Goal: Book appointment/travel/reservation

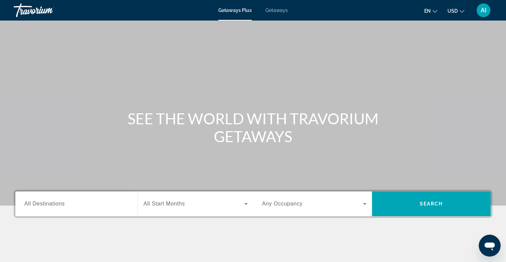
click at [273, 15] on div "Getaways Plus Getaways en English Español Français Italiano Português русский U…" at bounding box center [253, 10] width 506 height 18
click at [280, 10] on span "Getaways" at bounding box center [277, 10] width 22 height 5
click at [68, 208] on div "Search widget" at bounding box center [76, 204] width 104 height 20
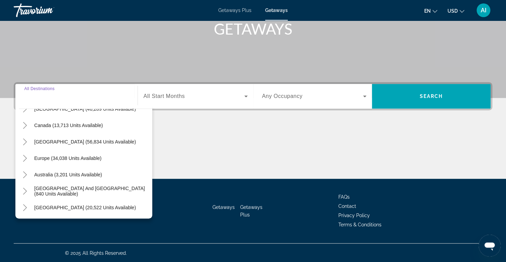
scroll to position [48, 0]
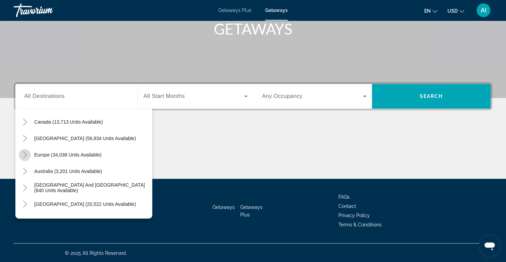
click at [21, 154] on mat-icon "Toggle Europe (34,038 units available)" at bounding box center [25, 155] width 12 height 12
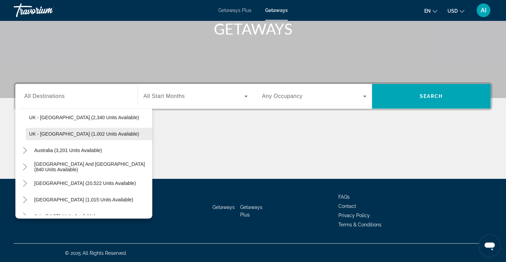
scroll to position [505, 0]
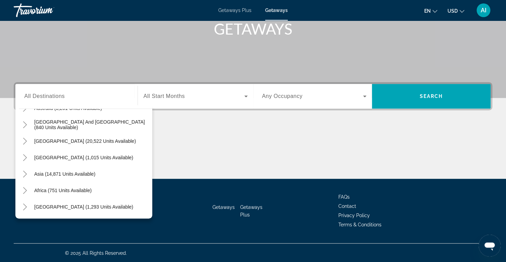
click at [248, 12] on span "Getaways Plus" at bounding box center [234, 10] width 33 height 5
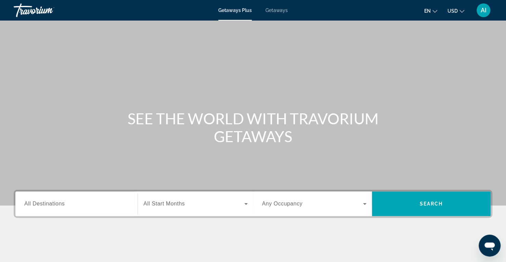
click at [72, 208] on div "Search widget" at bounding box center [76, 204] width 104 height 20
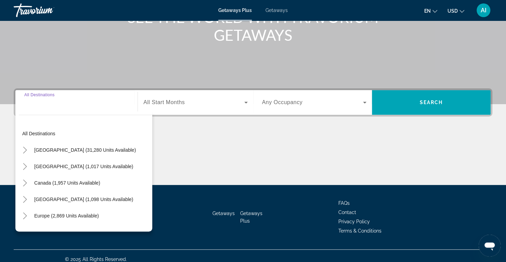
scroll to position [108, 0]
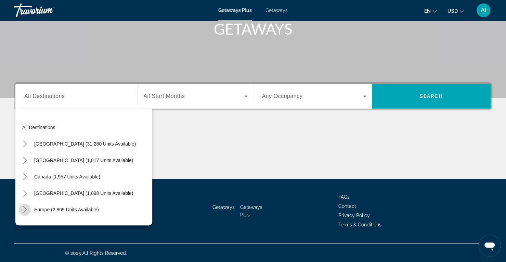
click at [22, 208] on icon "Toggle Europe (2,869 units available)" at bounding box center [25, 209] width 7 height 7
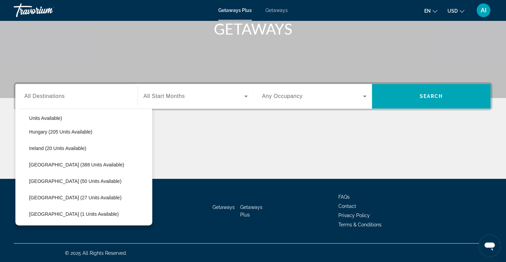
scroll to position [210, 0]
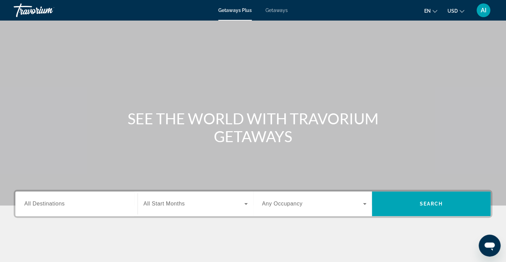
click at [280, 13] on div "Getaways Plus Getaways en English Español Français Italiano Português русский U…" at bounding box center [253, 10] width 506 height 18
click at [277, 11] on span "Getaways" at bounding box center [277, 10] width 22 height 5
click at [68, 204] on input "Destination All Destinations" at bounding box center [76, 204] width 104 height 8
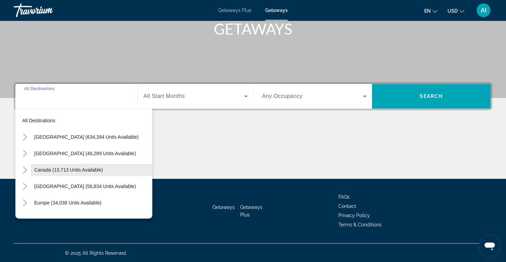
scroll to position [25, 0]
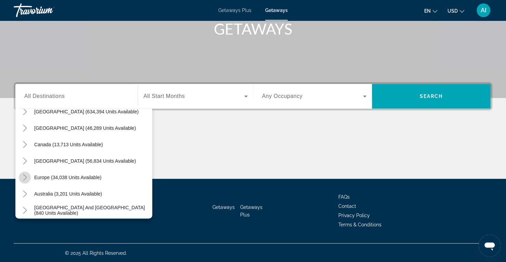
click at [23, 176] on icon "Toggle Europe (34,038 units available)" at bounding box center [25, 177] width 7 height 7
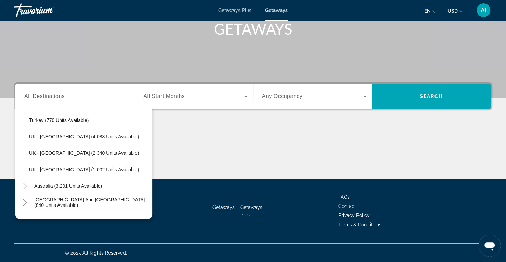
scroll to position [428, 0]
click at [85, 155] on span "Search widget" at bounding box center [89, 153] width 127 height 16
type input "**********"
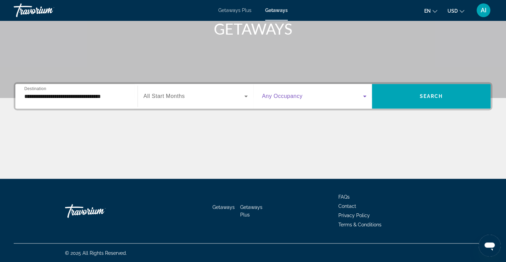
click at [282, 92] on span "Search widget" at bounding box center [312, 96] width 101 height 8
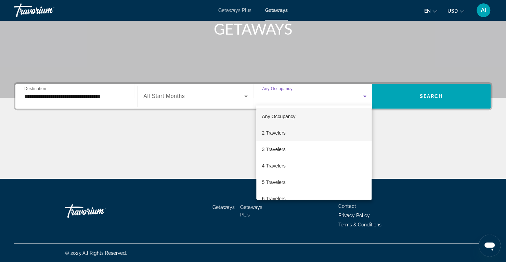
click at [277, 130] on span "2 Travelers" at bounding box center [274, 133] width 24 height 8
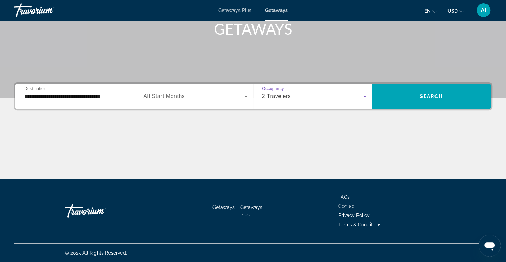
click at [194, 99] on span "Search widget" at bounding box center [193, 96] width 101 height 8
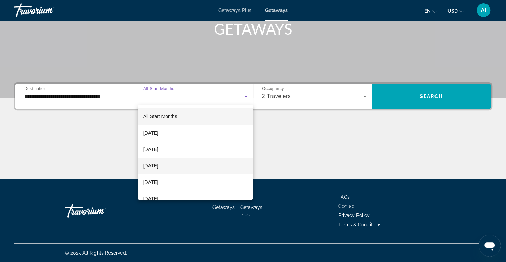
click at [159, 168] on span "[DATE]" at bounding box center [150, 166] width 15 height 8
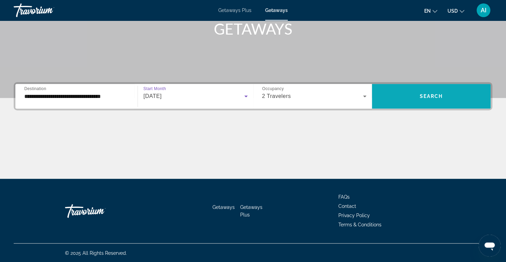
click at [431, 88] on span "Search widget" at bounding box center [431, 96] width 119 height 16
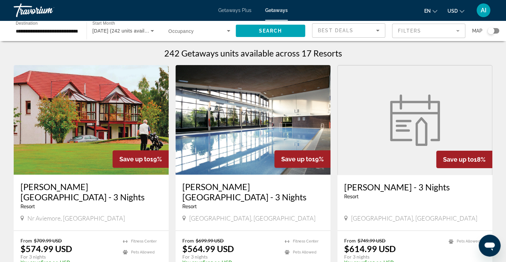
click at [431, 88] on figure "Main content" at bounding box center [415, 120] width 154 height 110
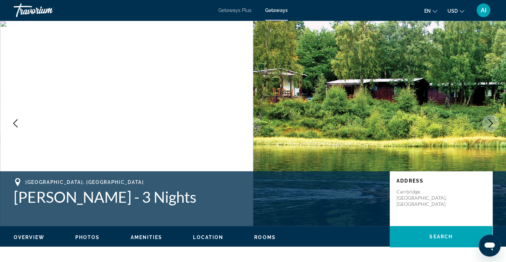
click at [490, 120] on icon "Next image" at bounding box center [491, 123] width 4 height 8
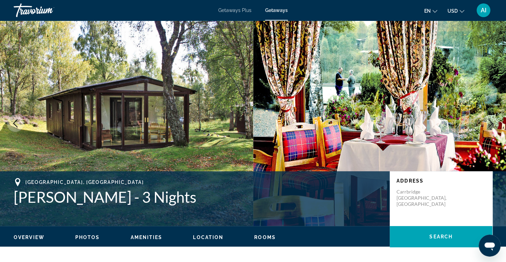
click at [490, 120] on icon "Next image" at bounding box center [491, 123] width 4 height 8
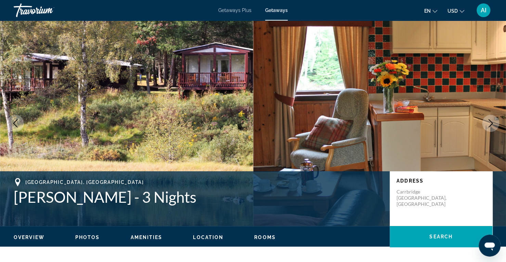
click at [490, 120] on icon "Next image" at bounding box center [491, 123] width 4 height 8
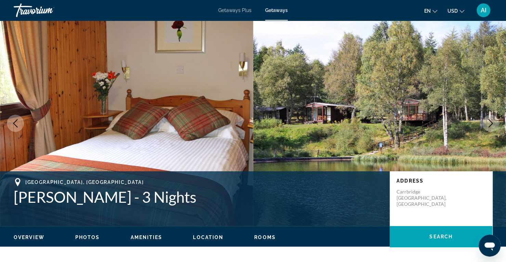
click at [490, 120] on icon "Next image" at bounding box center [491, 123] width 4 height 8
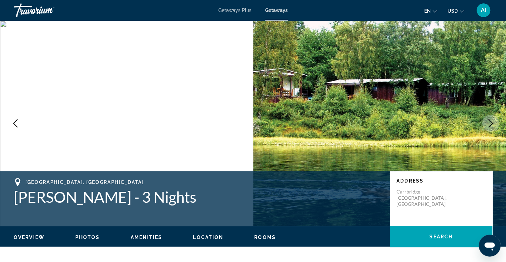
click at [490, 120] on icon "Next image" at bounding box center [491, 123] width 4 height 8
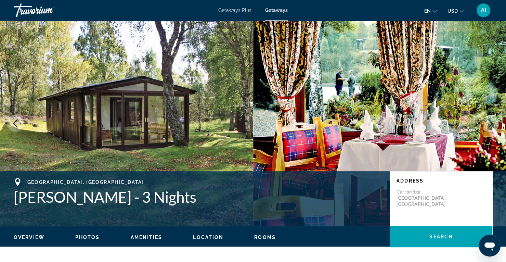
click at [490, 120] on icon "Next image" at bounding box center [491, 123] width 4 height 8
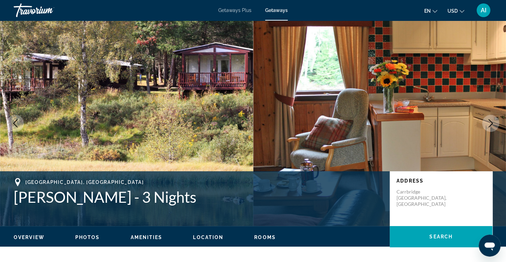
click at [490, 120] on icon "Next image" at bounding box center [491, 123] width 4 height 8
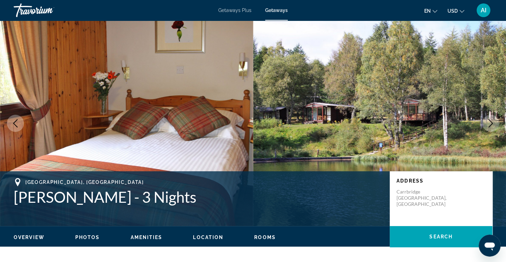
click at [490, 120] on icon "Next image" at bounding box center [491, 123] width 4 height 8
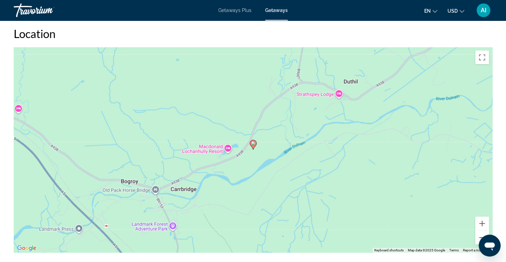
scroll to position [849, 0]
